Goal: Task Accomplishment & Management: Manage account settings

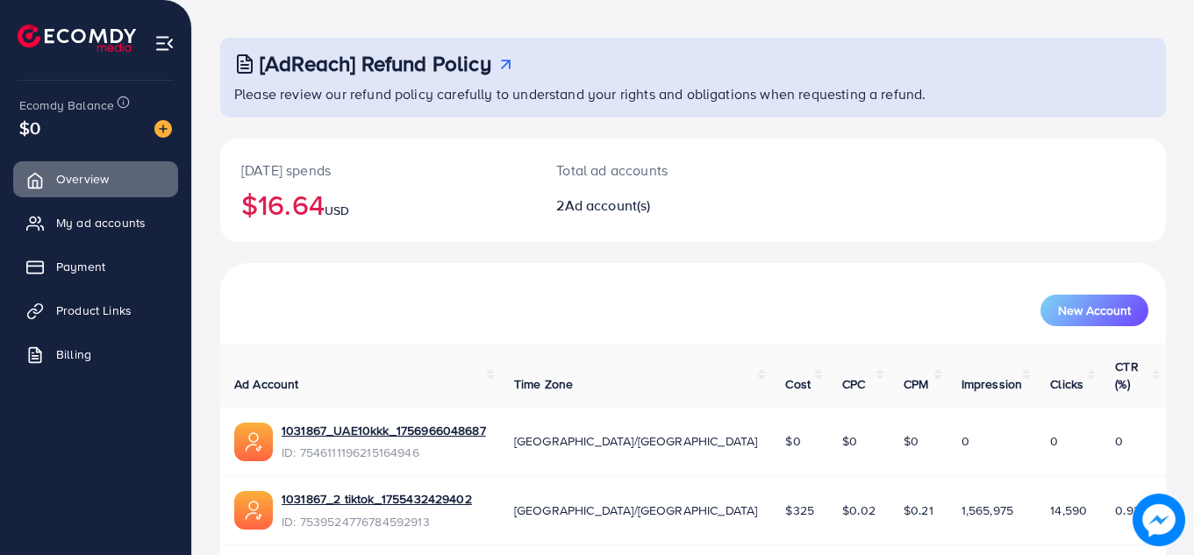
scroll to position [118, 0]
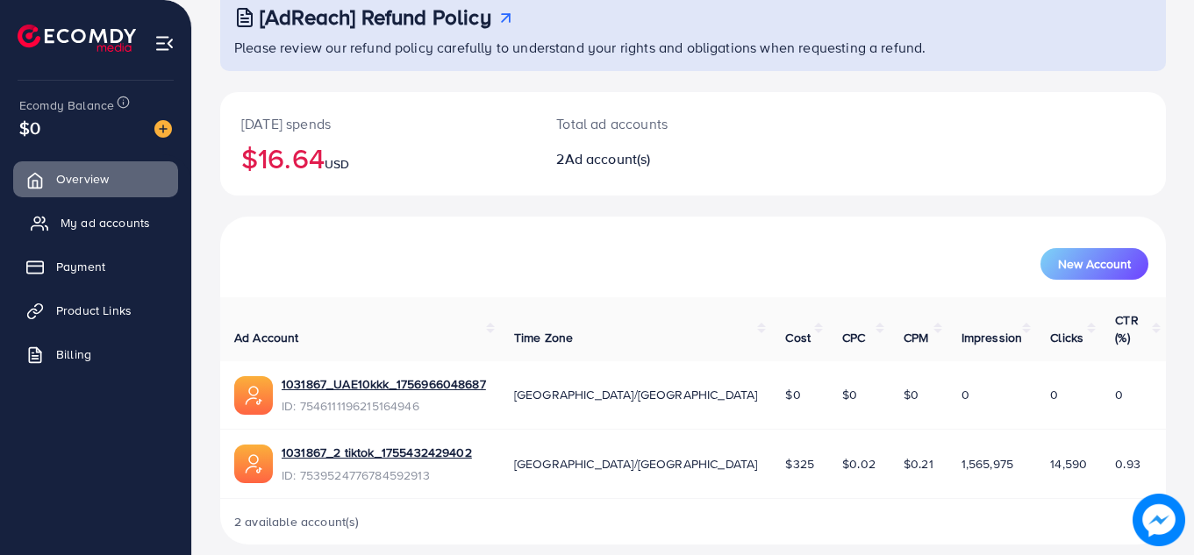
click at [111, 222] on span "My ad accounts" at bounding box center [105, 223] width 89 height 18
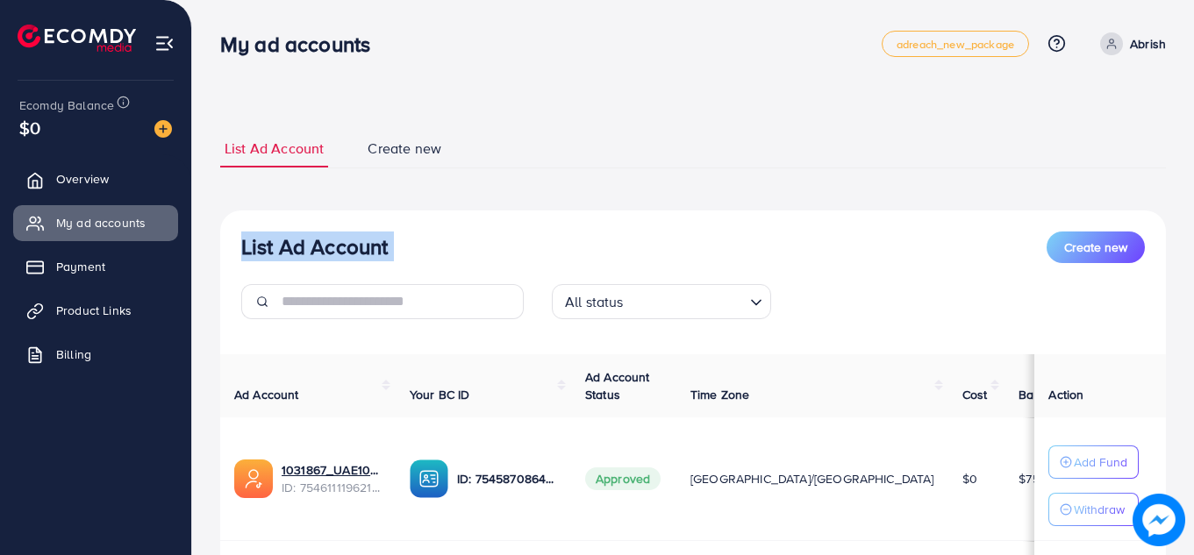
drag, startPoint x: 1198, startPoint y: 77, endPoint x: 1189, endPoint y: 187, distance: 110.0
click at [1189, 187] on div "List Ad Account Create new List Ad Account Create new All status Loading... Ad …" at bounding box center [693, 395] width 1002 height 791
click at [1191, 229] on div "List Ad Account Create new List Ad Account Create new All status Loading... Ad …" at bounding box center [693, 395] width 1002 height 791
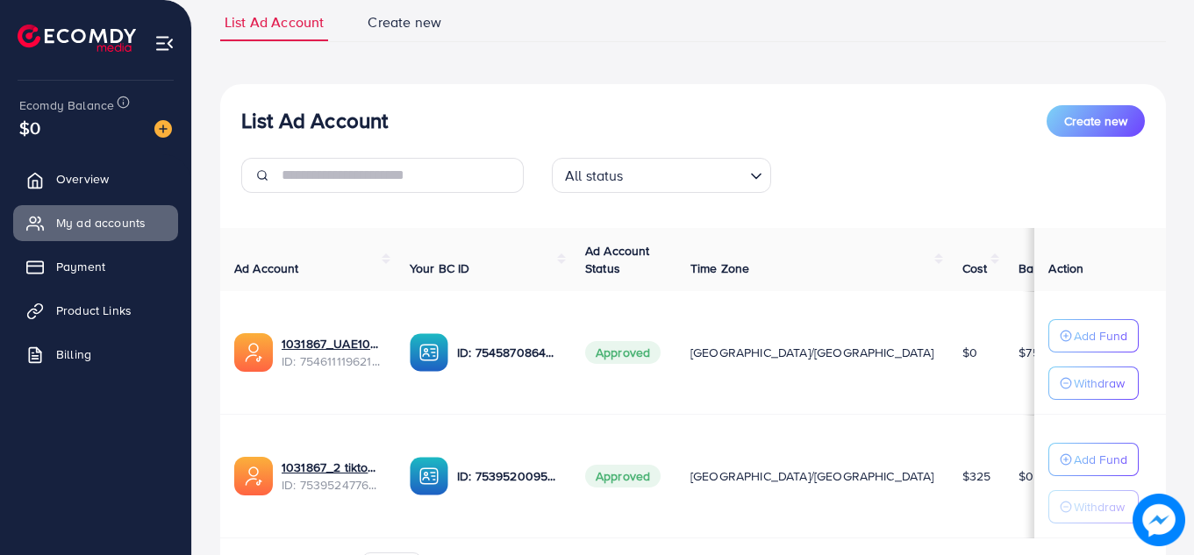
scroll to position [141, 0]
